Goal: Communication & Community: Participate in discussion

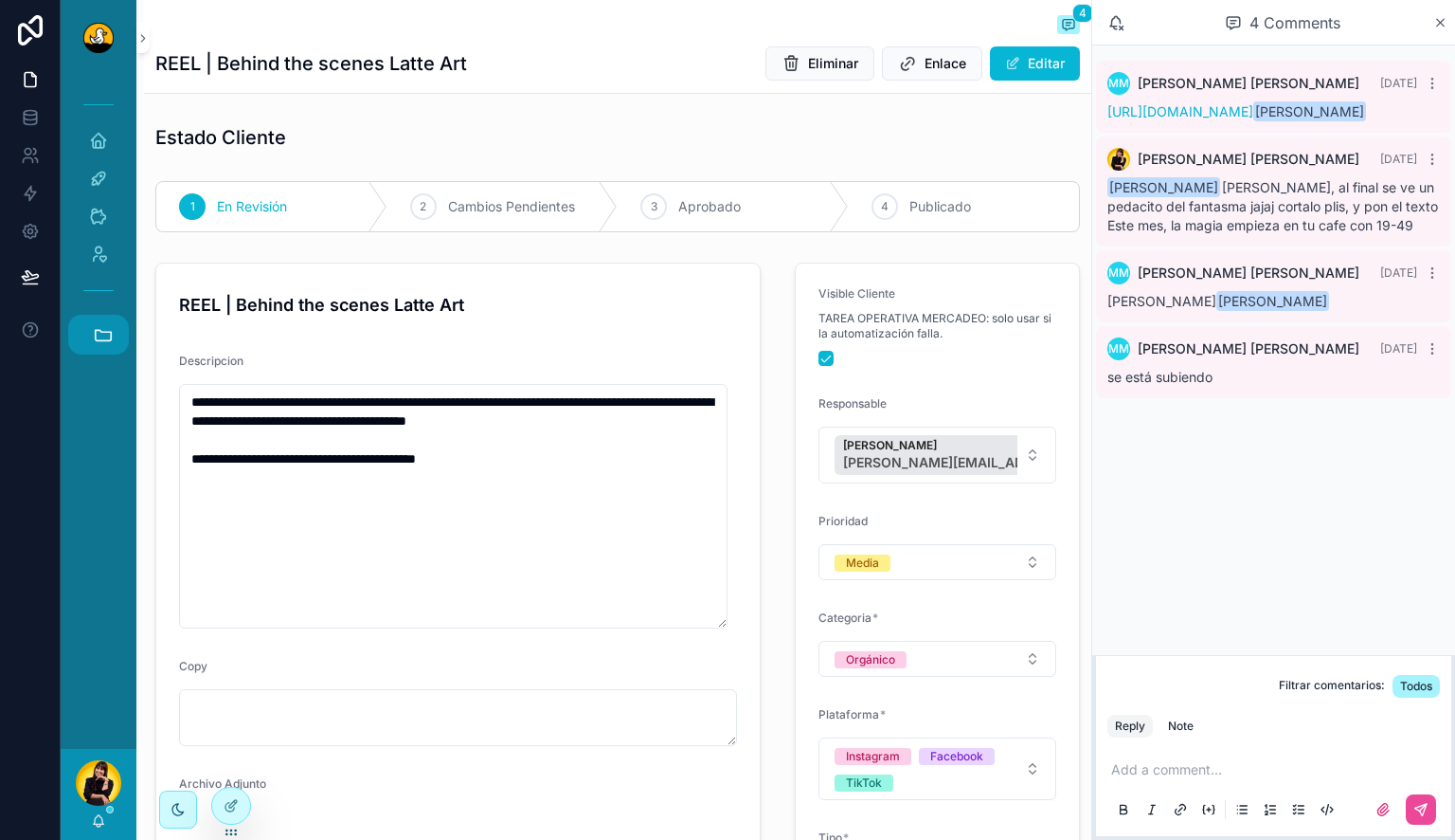
click at [115, 337] on button "Accesos rápidos" at bounding box center [98, 334] width 61 height 40
click at [89, 537] on span "C" at bounding box center [97, 540] width 21 height 21
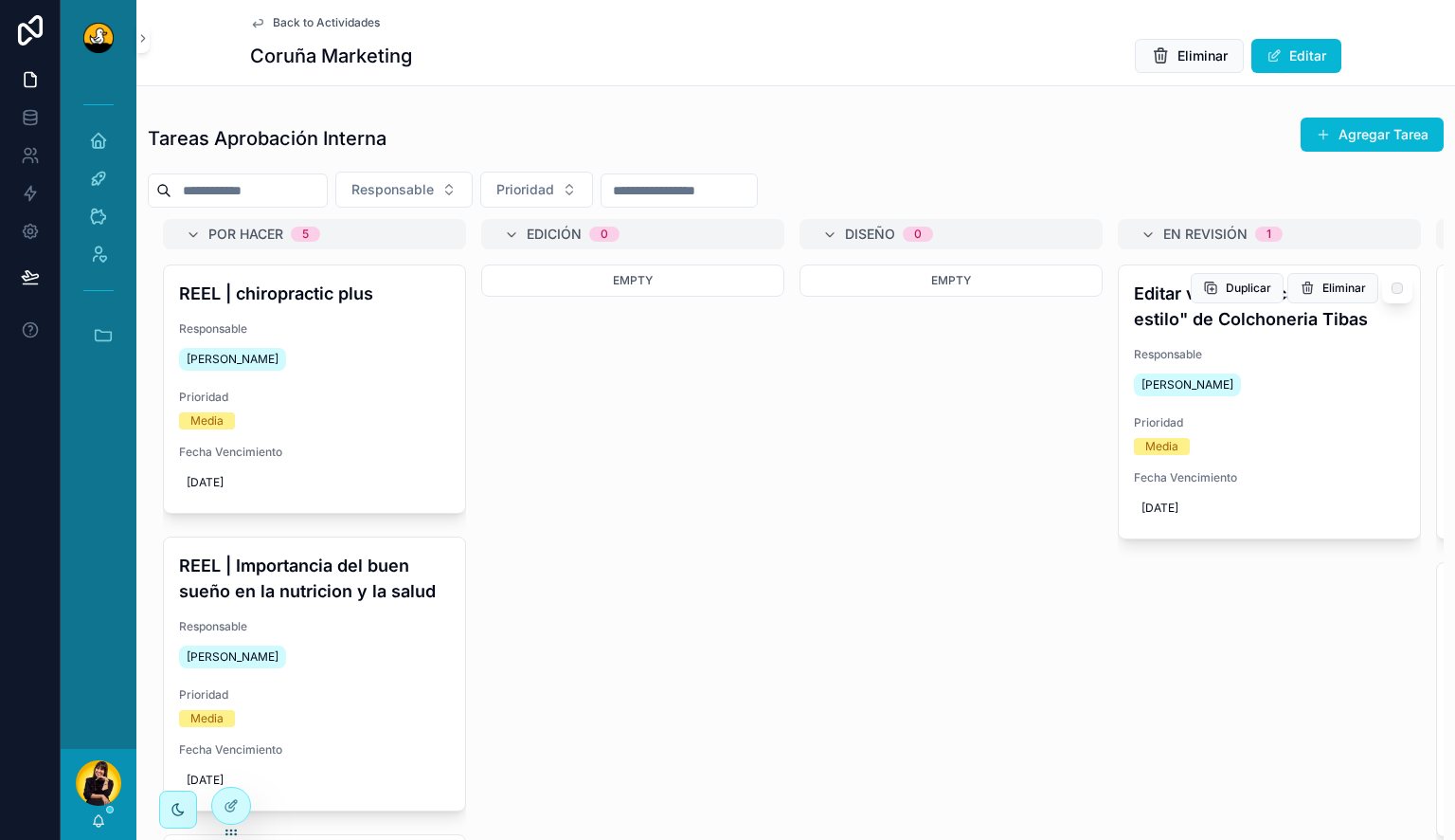
click at [1251, 316] on h4 "Editar video: "Tu cama, tu estilo" de Colchoneria Tibas" at bounding box center [1269, 306] width 271 height 51
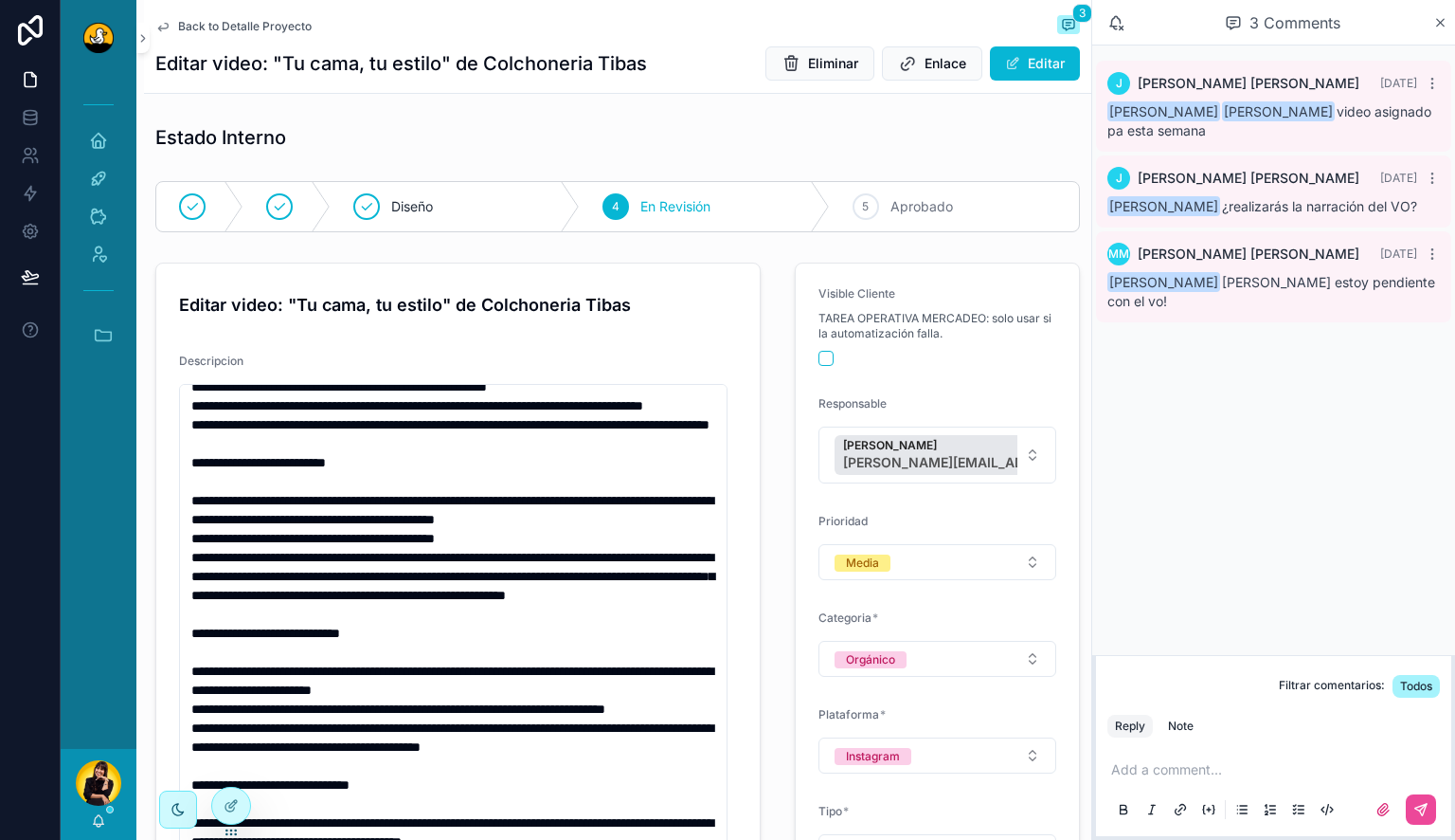
scroll to position [190, 0]
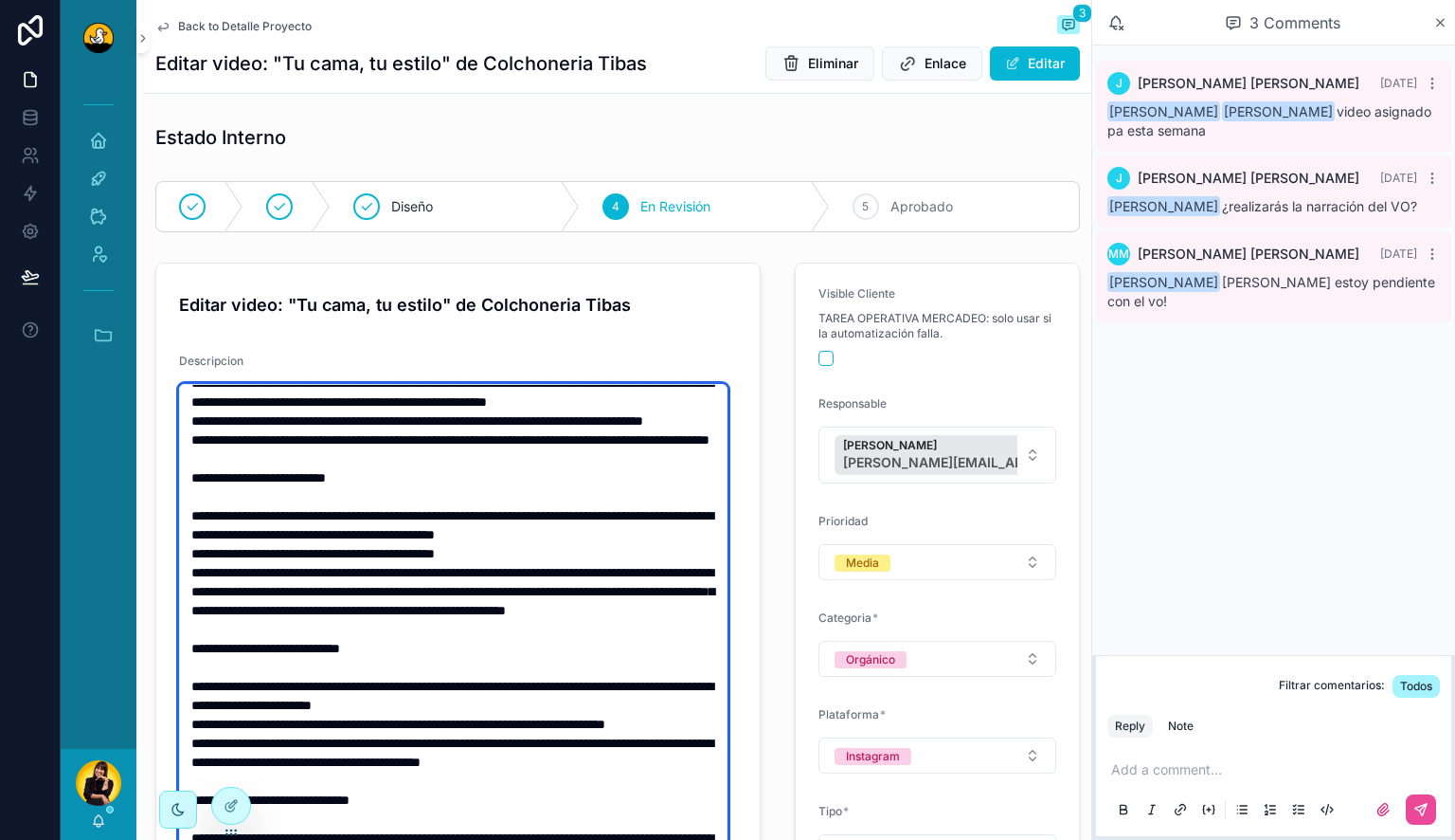
drag, startPoint x: 271, startPoint y: 477, endPoint x: 282, endPoint y: 493, distance: 19.4
click at [282, 493] on textarea "scrollable content" at bounding box center [453, 677] width 548 height 586
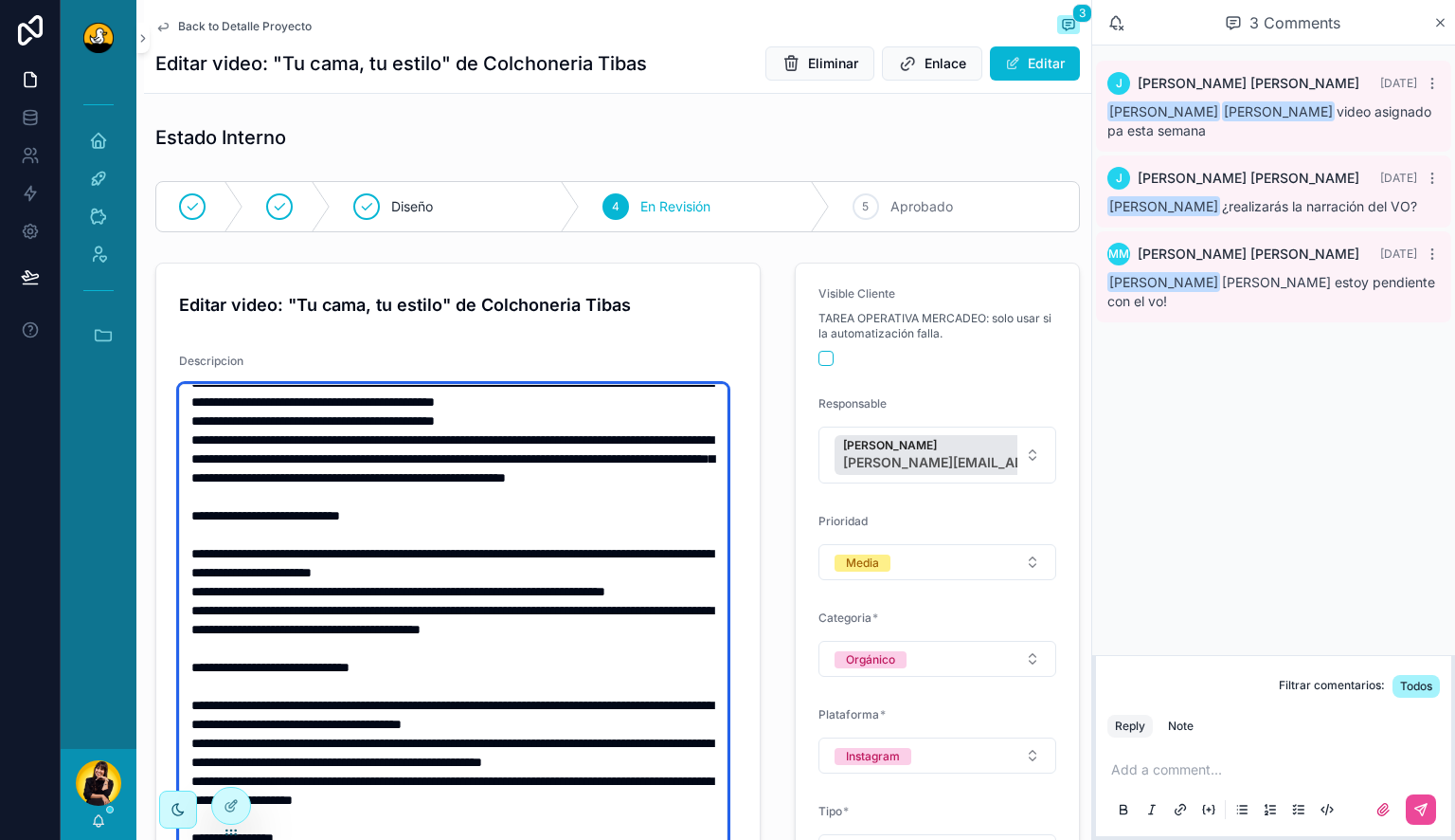
scroll to position [474, 0]
drag, startPoint x: 273, startPoint y: 570, endPoint x: 254, endPoint y: 598, distance: 33.8
click at [254, 598] on textarea "scrollable content" at bounding box center [453, 677] width 548 height 586
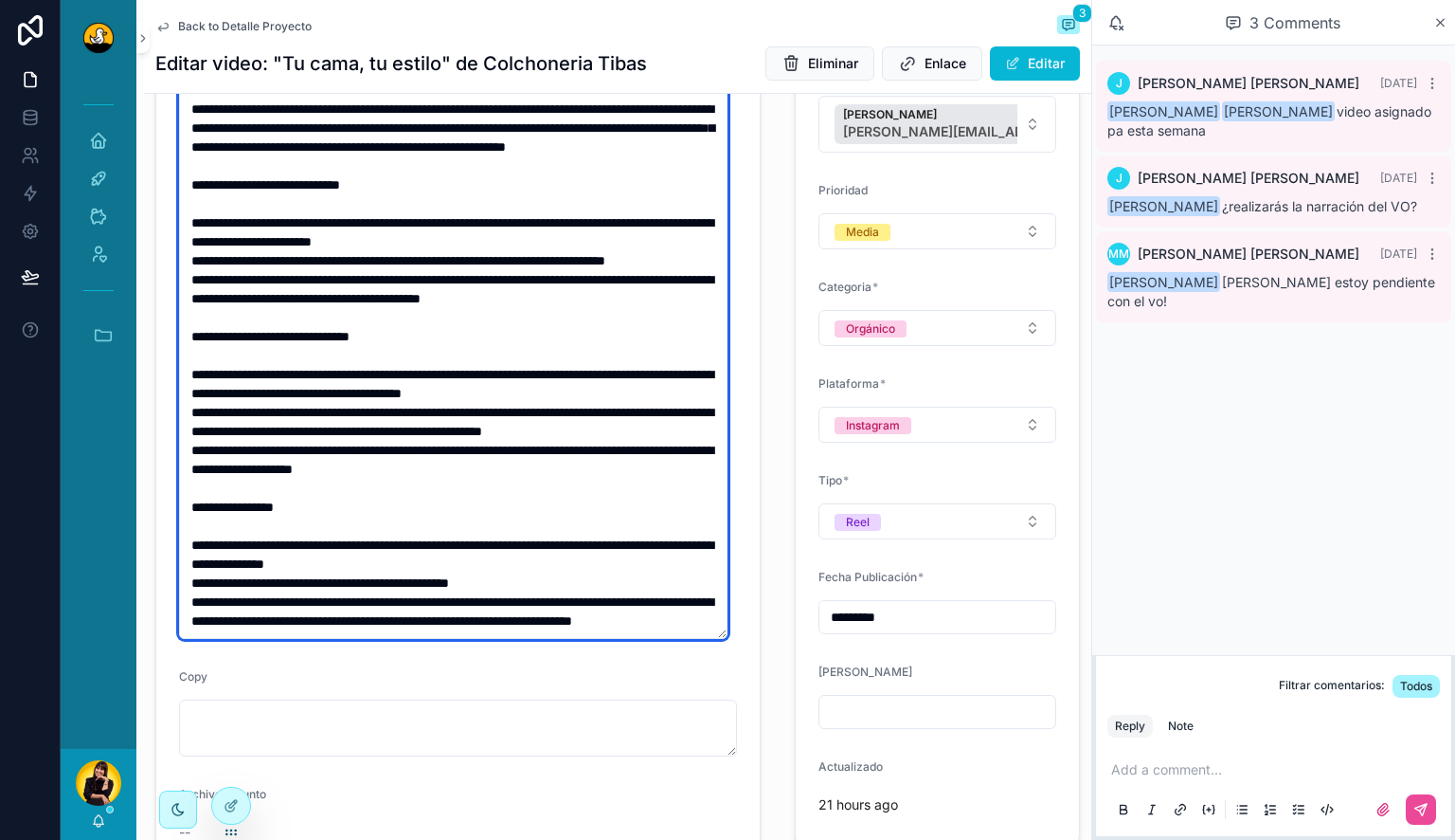
scroll to position [379, 0]
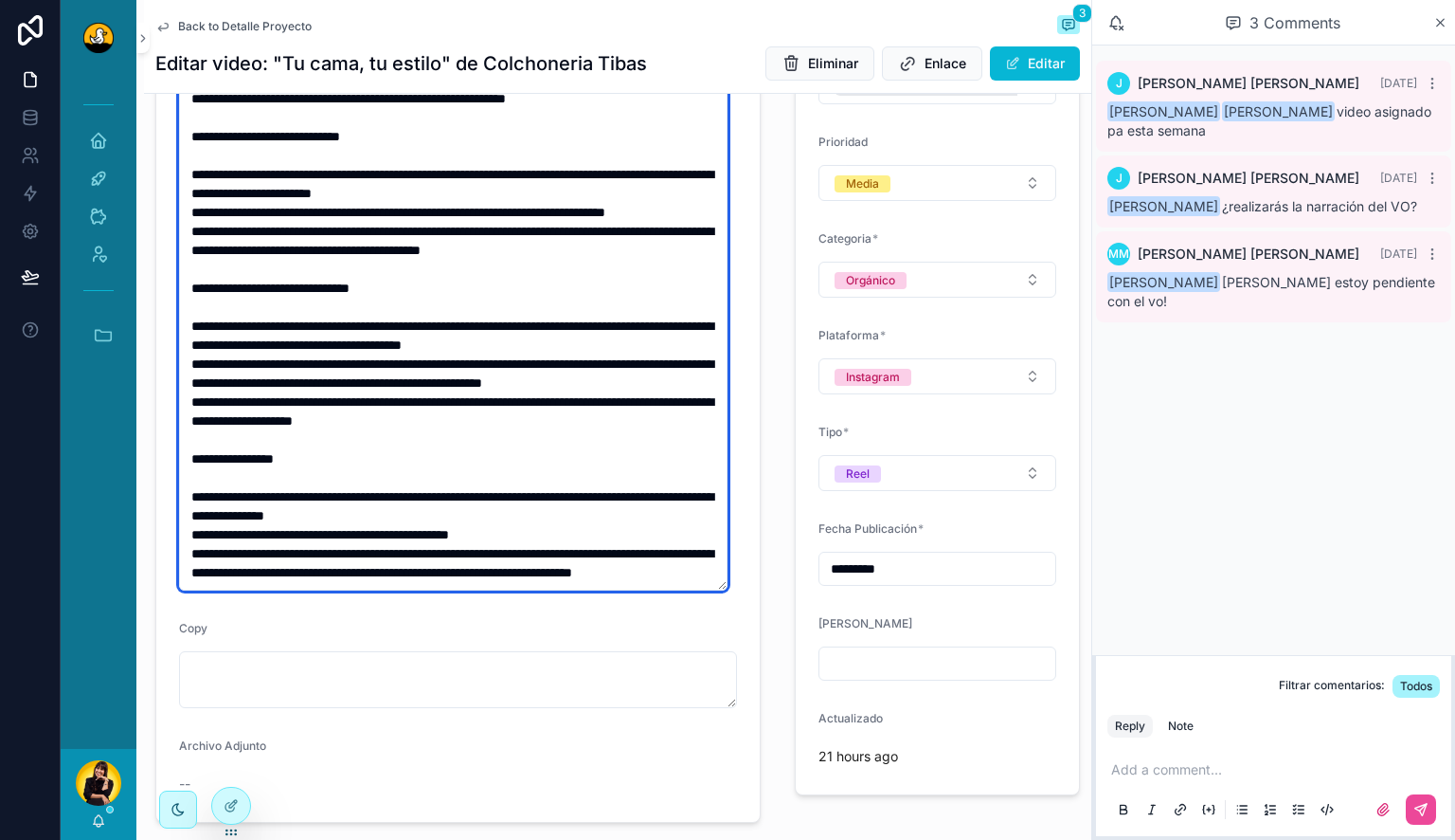
drag, startPoint x: 274, startPoint y: 324, endPoint x: 364, endPoint y: 359, distance: 96.6
click at [364, 359] on textarea "scrollable content" at bounding box center [453, 298] width 548 height 586
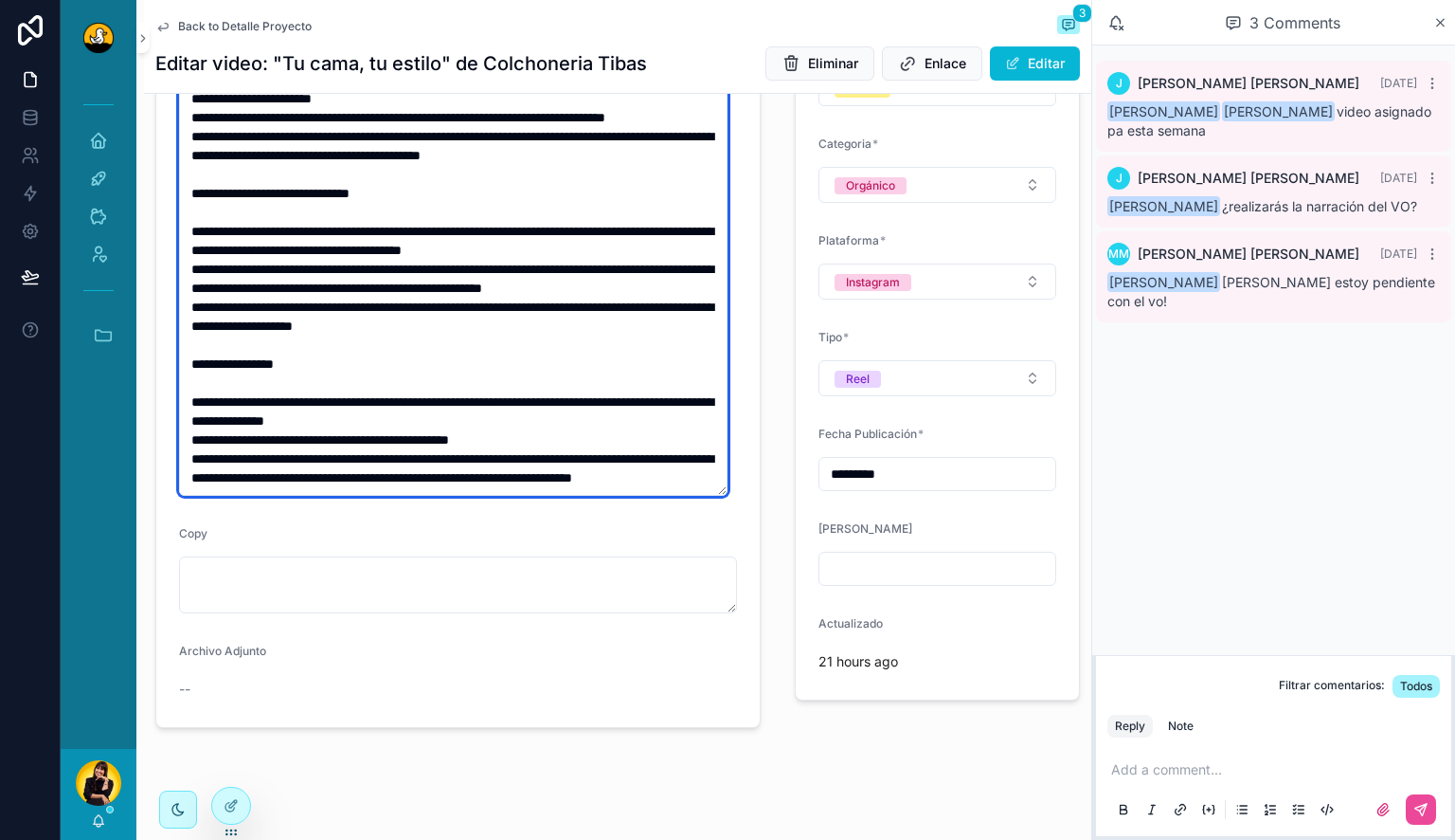
drag, startPoint x: 269, startPoint y: 420, endPoint x: 574, endPoint y: 414, distance: 305.1
click at [574, 414] on textarea "scrollable content" at bounding box center [453, 202] width 548 height 586
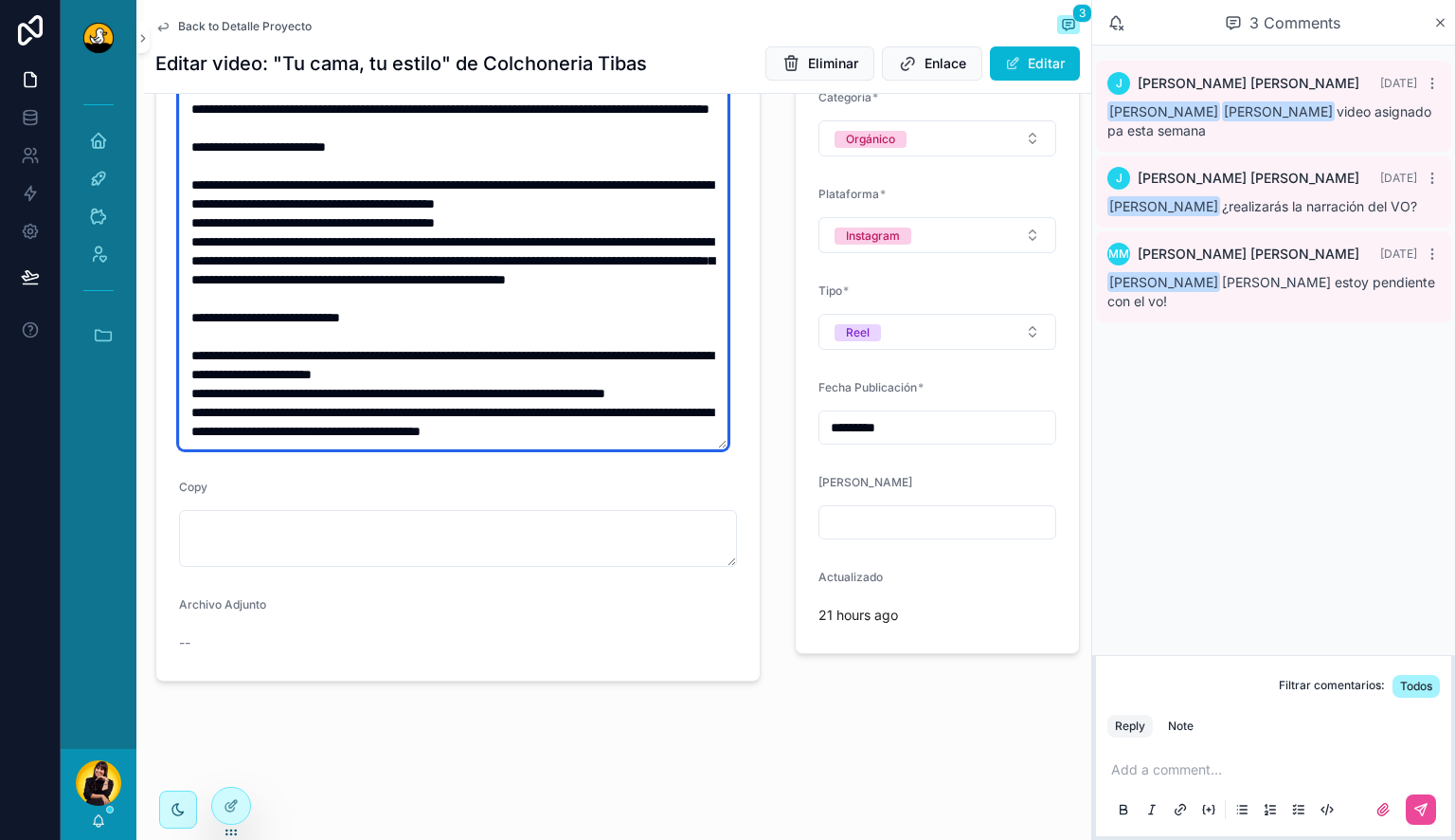
scroll to position [141, 0]
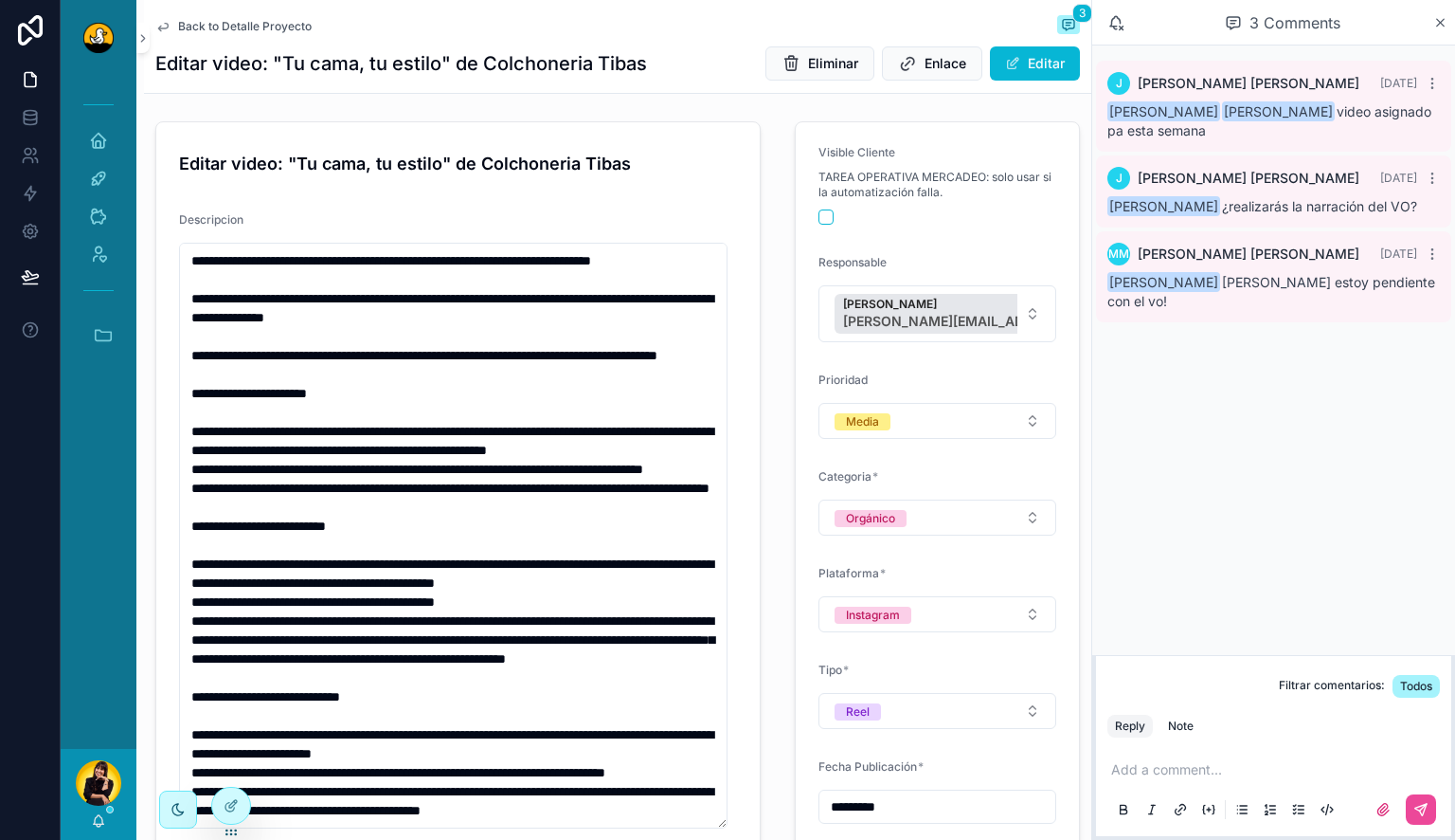
click at [1172, 772] on p "scrollable content" at bounding box center [1277, 769] width 333 height 19
click at [1190, 718] on div "Note" at bounding box center [1181, 725] width 26 height 15
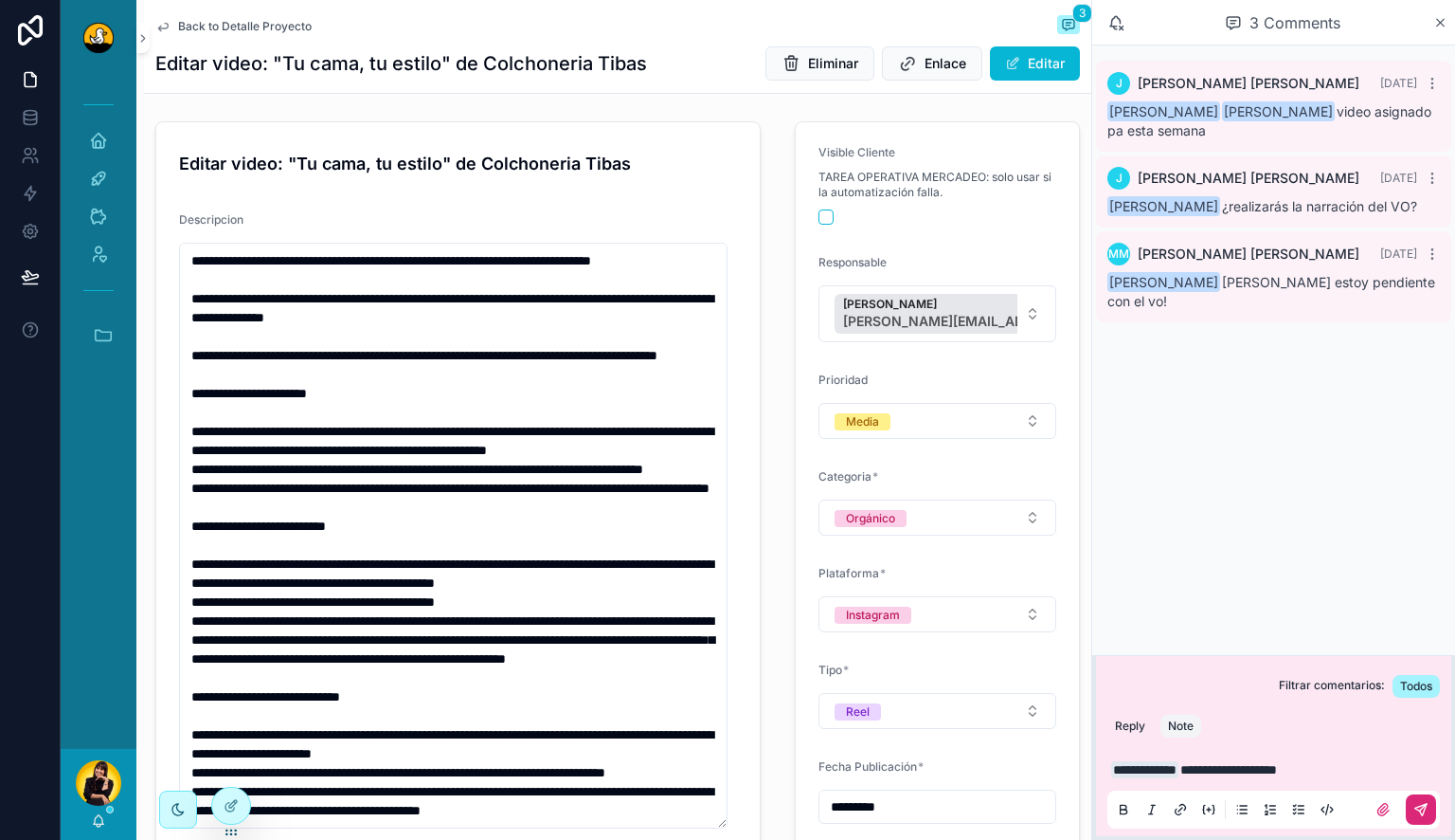
click at [1422, 811] on icon "scrollable content" at bounding box center [1421, 809] width 15 height 15
